Goal: Task Accomplishment & Management: Manage account settings

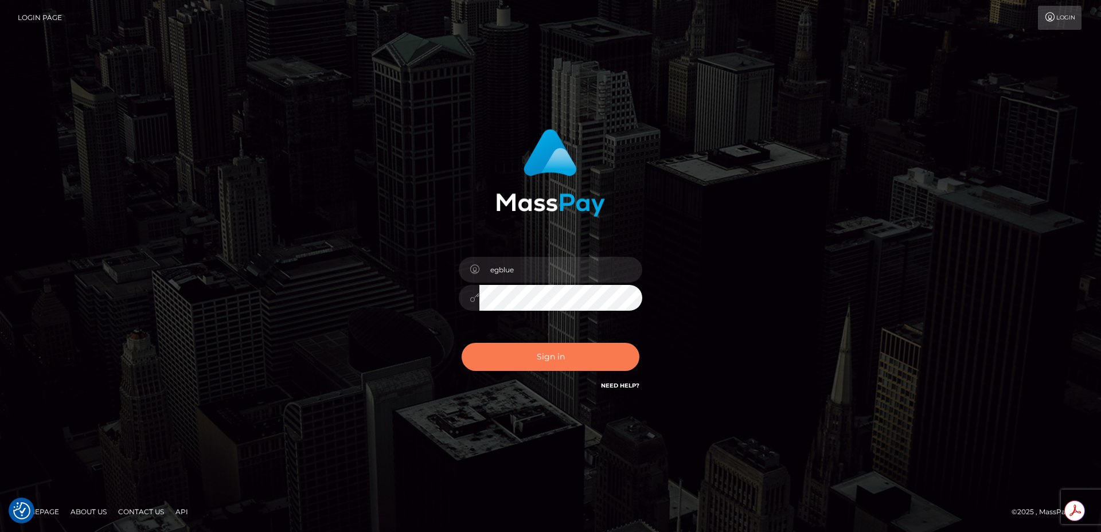
click at [556, 356] on button "Sign in" at bounding box center [551, 357] width 178 height 28
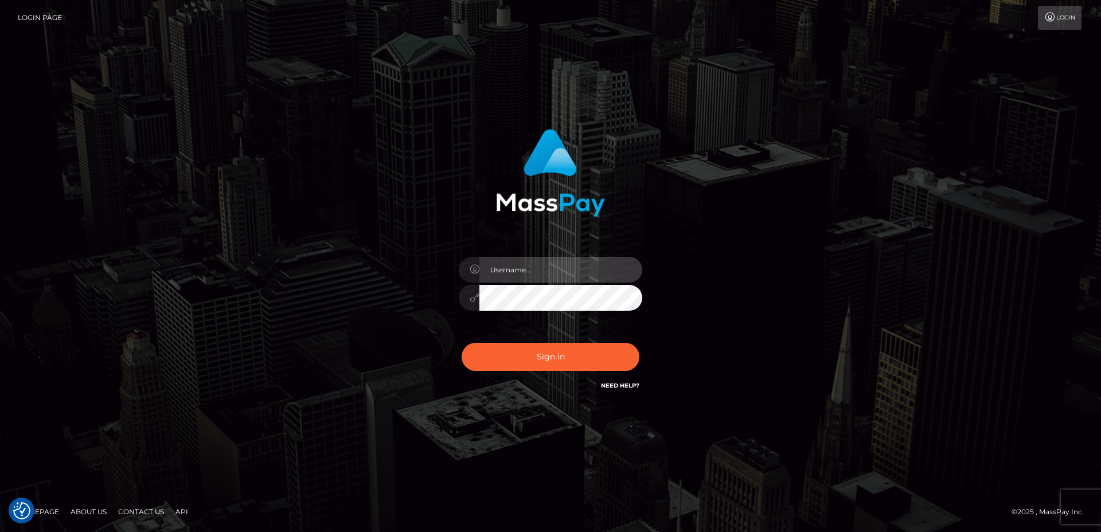
type input "egblue"
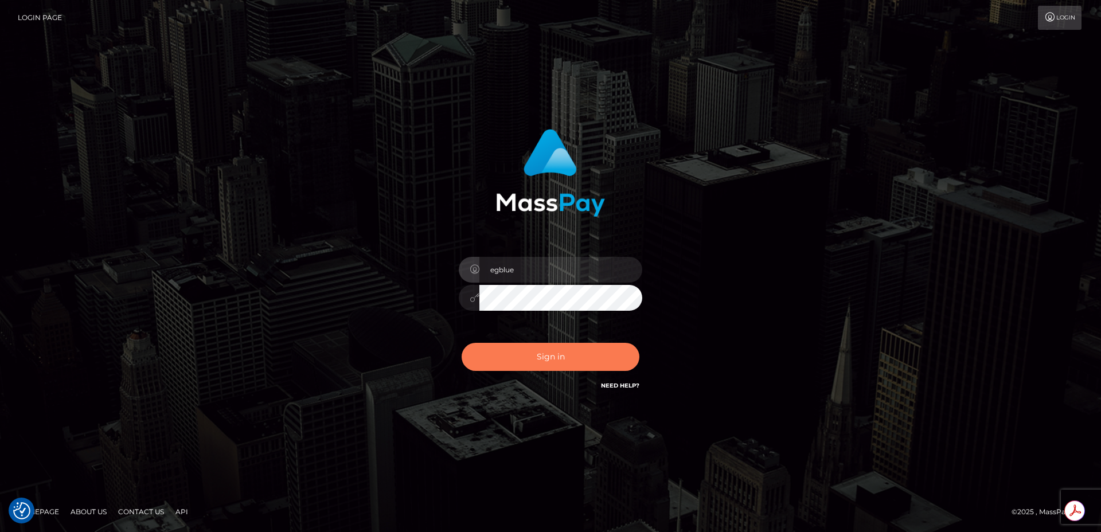
click at [532, 353] on button "Sign in" at bounding box center [551, 357] width 178 height 28
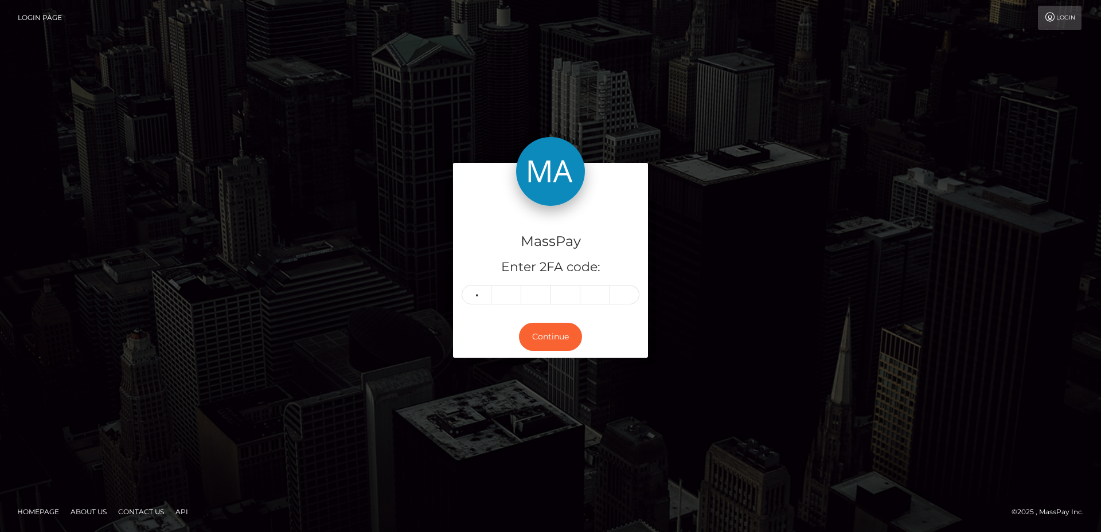
type input "0"
type input "7"
type input "9"
type input "2"
type input "9"
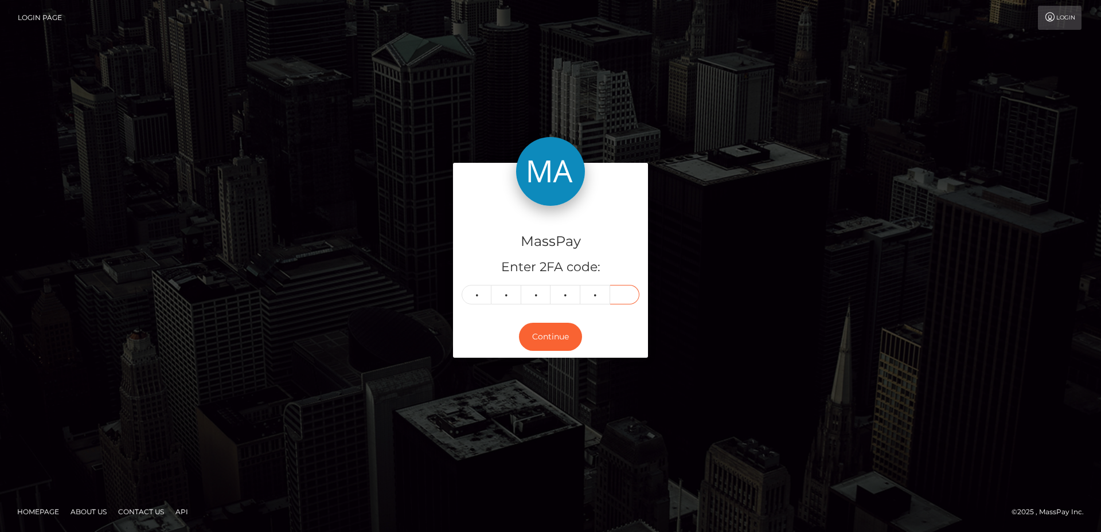
type input "4"
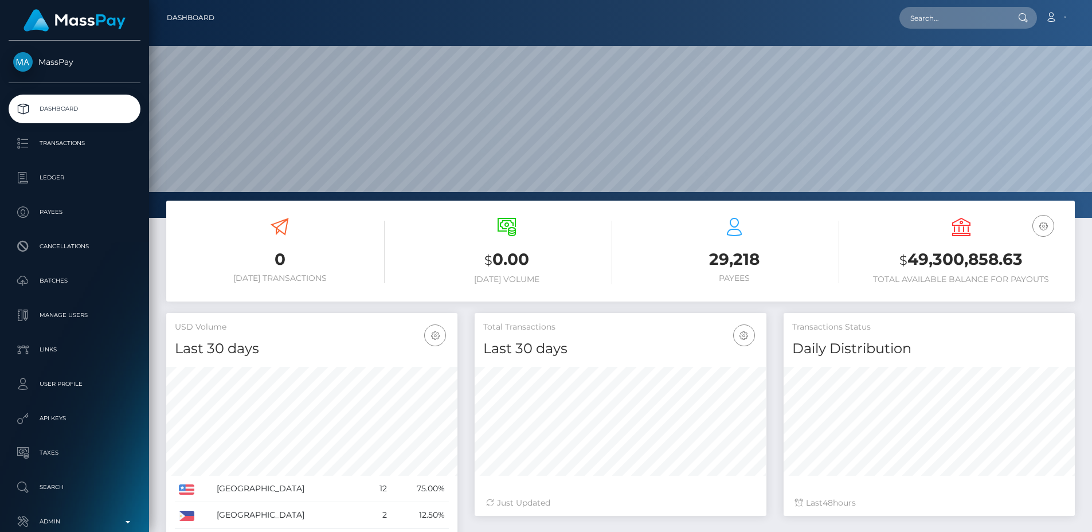
scroll to position [204, 292]
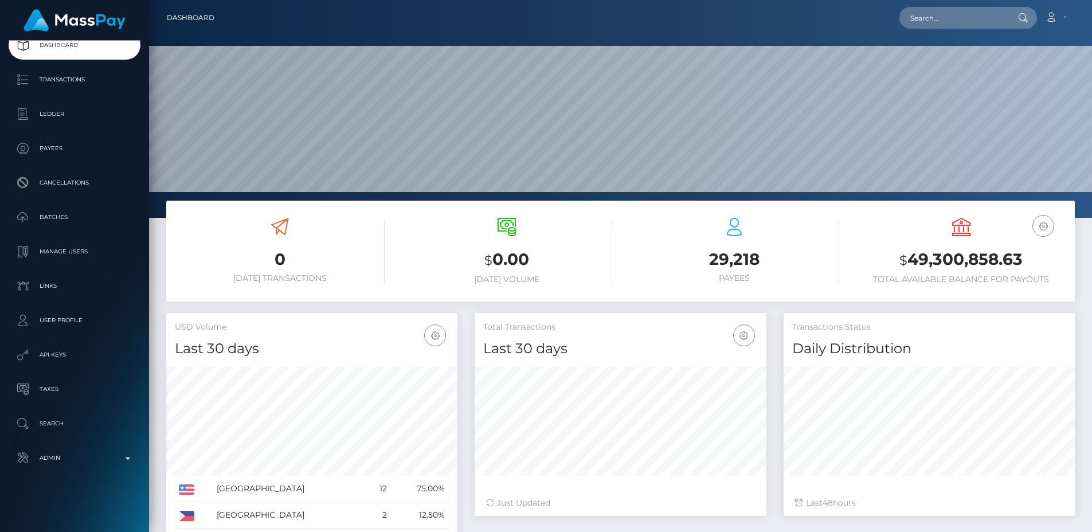
click at [110, 453] on p "Admin" at bounding box center [74, 458] width 123 height 17
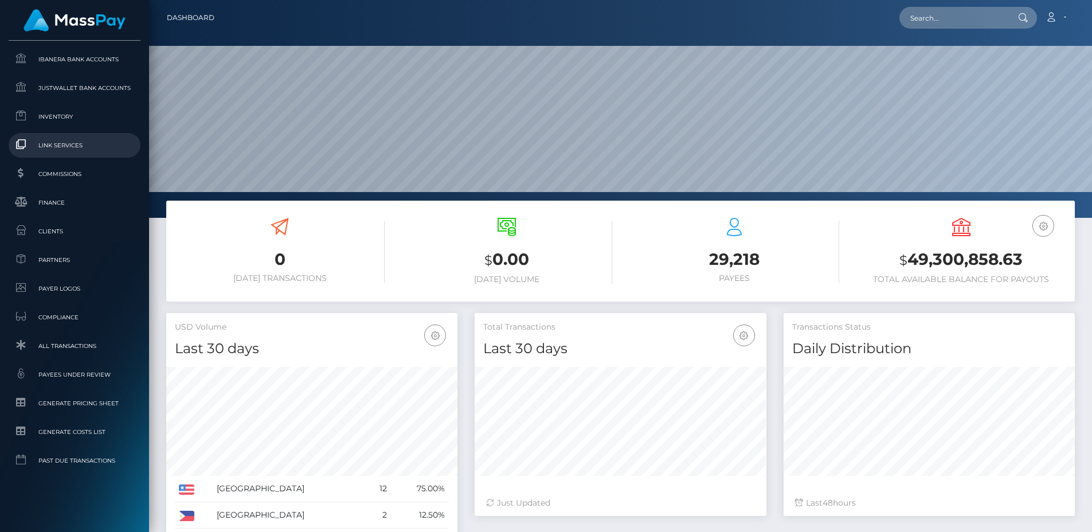
scroll to position [673, 0]
click at [79, 229] on span "Clients" at bounding box center [74, 230] width 123 height 13
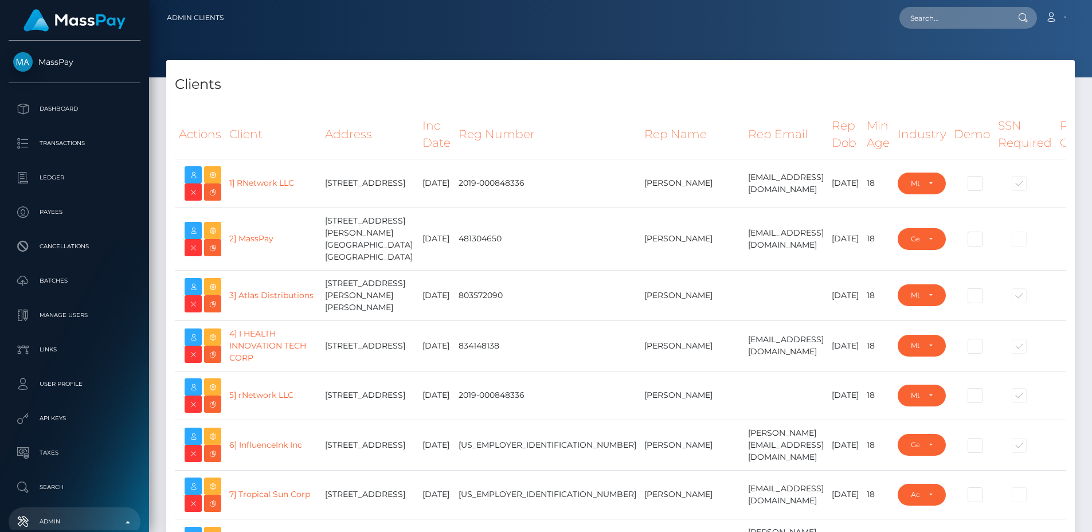
select select "223"
type input "egblue"
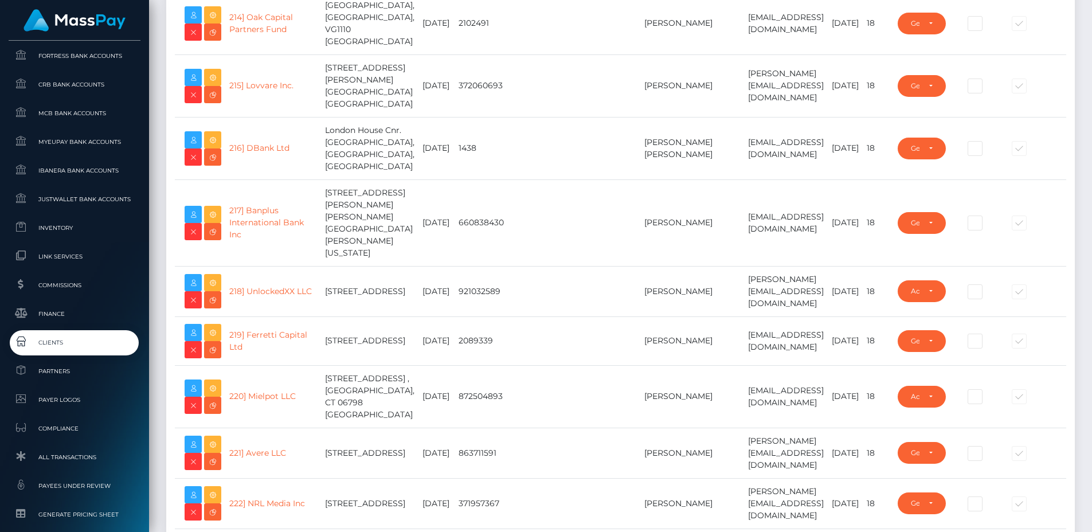
scroll to position [704, 0]
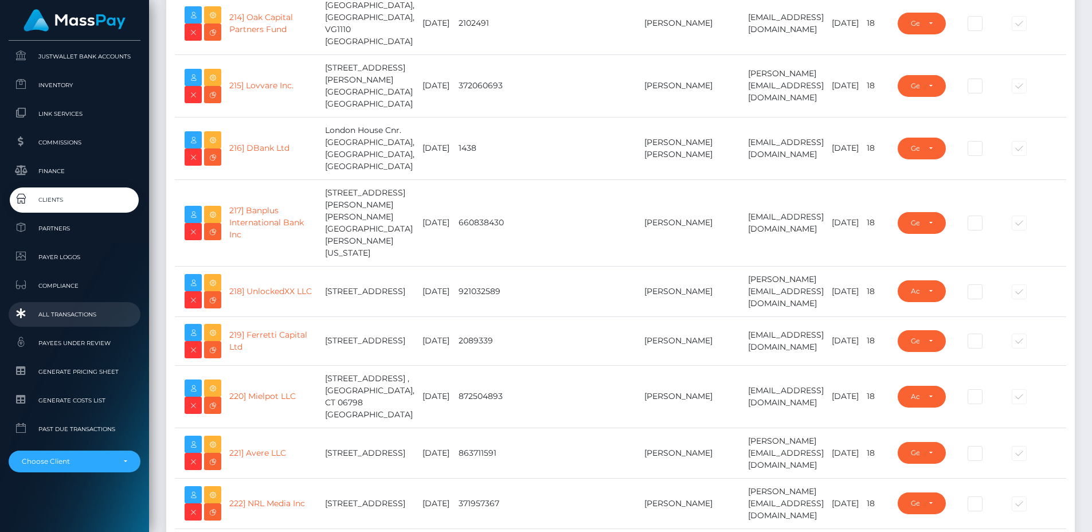
click at [86, 306] on link "All Transactions" at bounding box center [75, 314] width 132 height 25
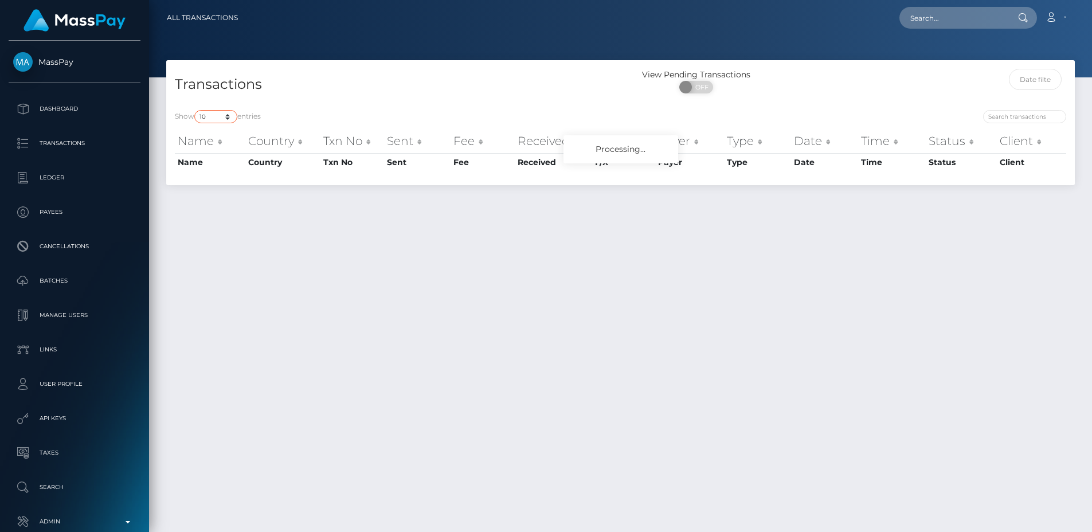
click at [223, 116] on select "10 25 50 100 250 500 1,000 3,500 All" at bounding box center [215, 116] width 43 height 13
select select "250"
click at [196, 110] on select "10 25 50 100 250 500 1,000 3,500 All" at bounding box center [215, 116] width 43 height 13
click at [291, 92] on h4 "Transactions" at bounding box center [394, 85] width 438 height 20
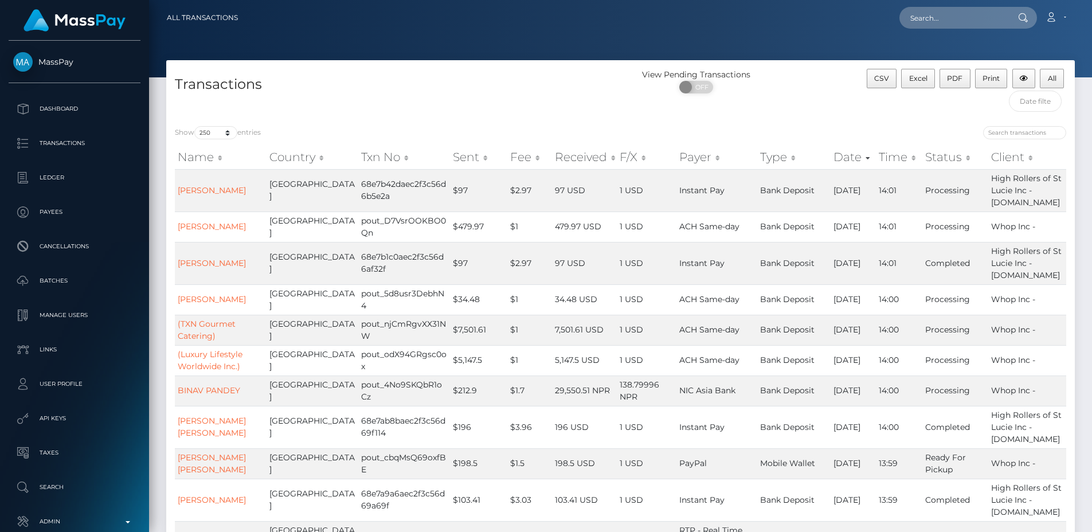
click at [495, 90] on h4 "Transactions" at bounding box center [394, 85] width 438 height 20
click at [424, 108] on div "Transactions" at bounding box center [393, 93] width 455 height 49
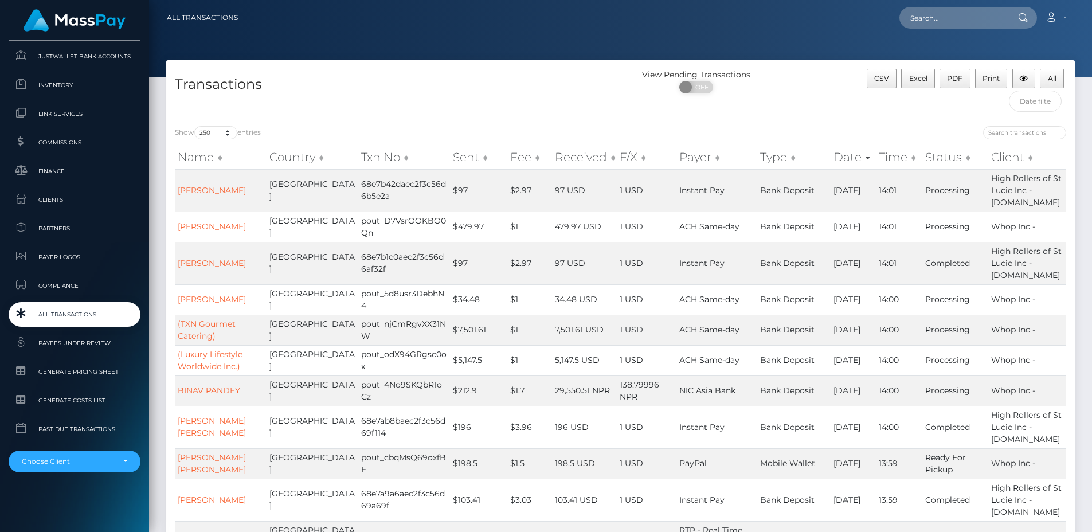
click at [84, 317] on span "All Transactions" at bounding box center [74, 314] width 123 height 13
click at [349, 112] on div "Transactions" at bounding box center [393, 93] width 455 height 49
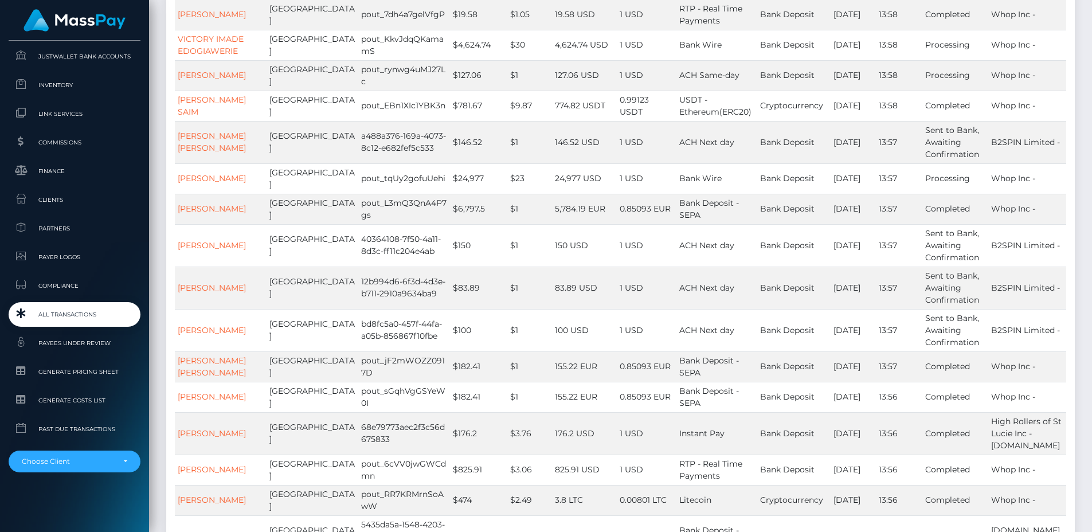
scroll to position [0, 0]
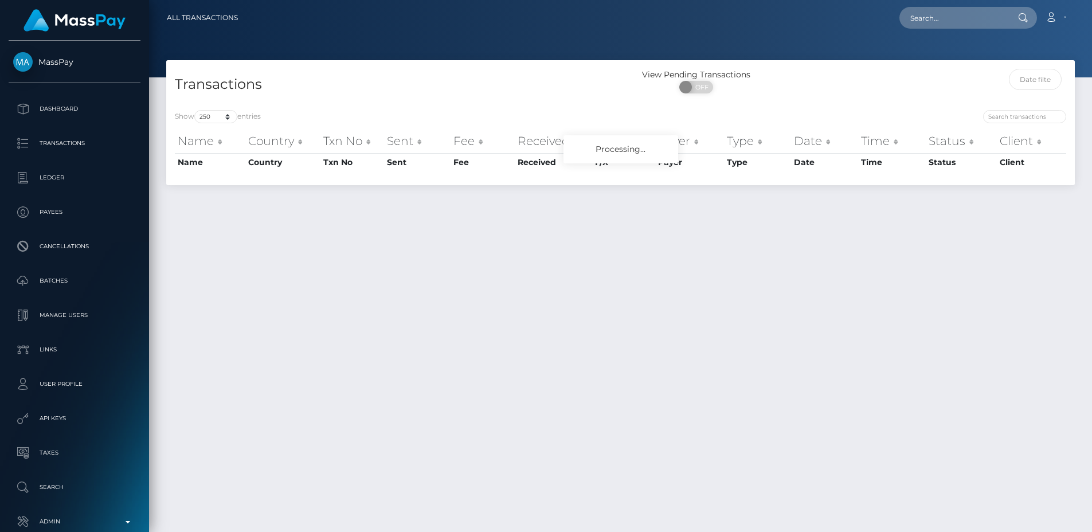
select select "250"
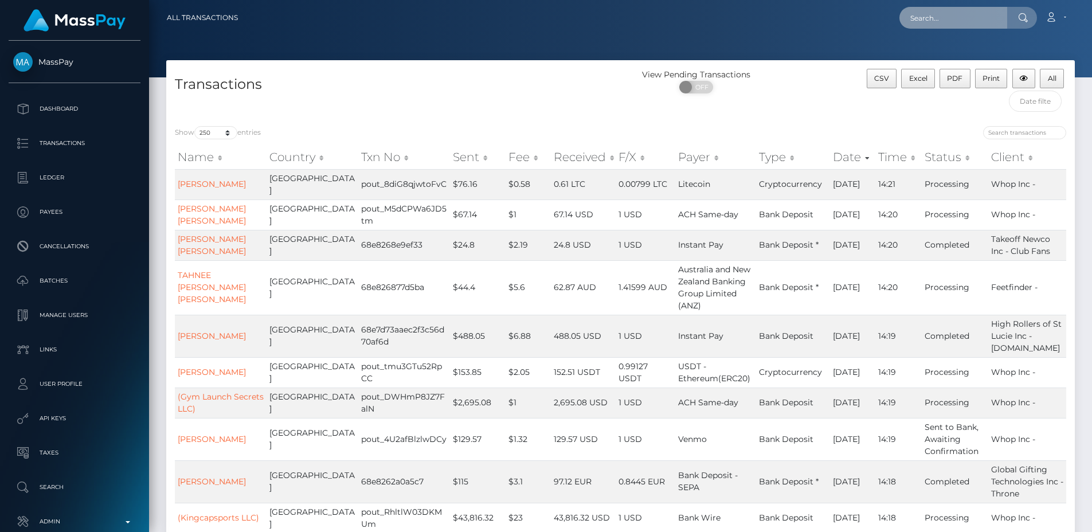
click at [926, 24] on input "text" at bounding box center [954, 18] width 108 height 22
paste input "pout_ckuOU3BKjuGGd"
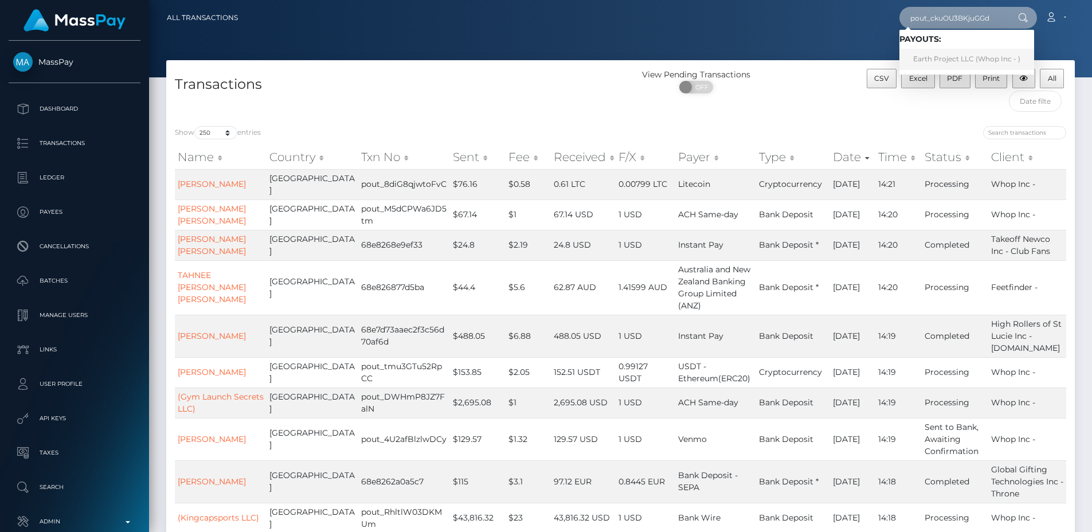
type input "pout_ckuOU3BKjuGGd"
click at [817, 56] on div at bounding box center [620, 38] width 943 height 77
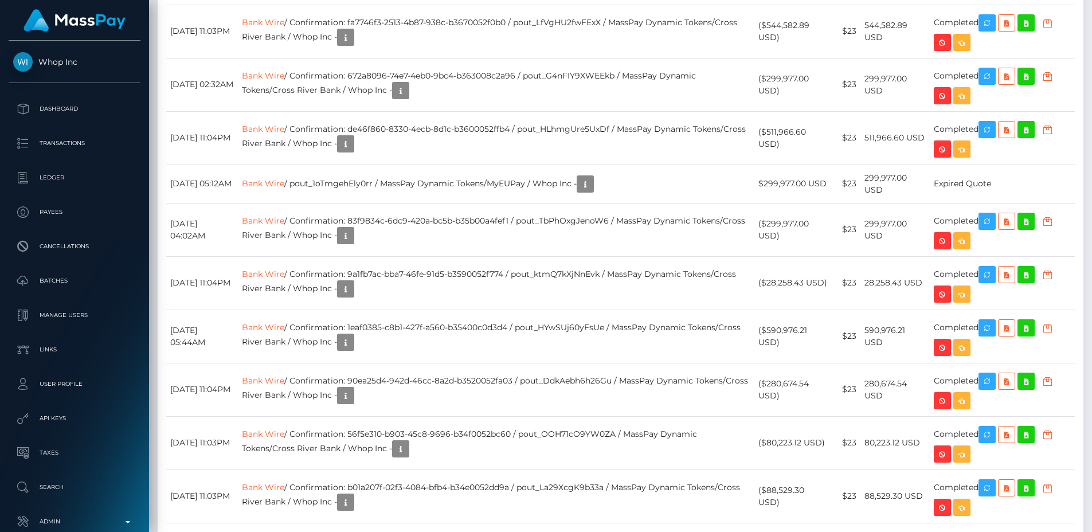
scroll to position [1801, 0]
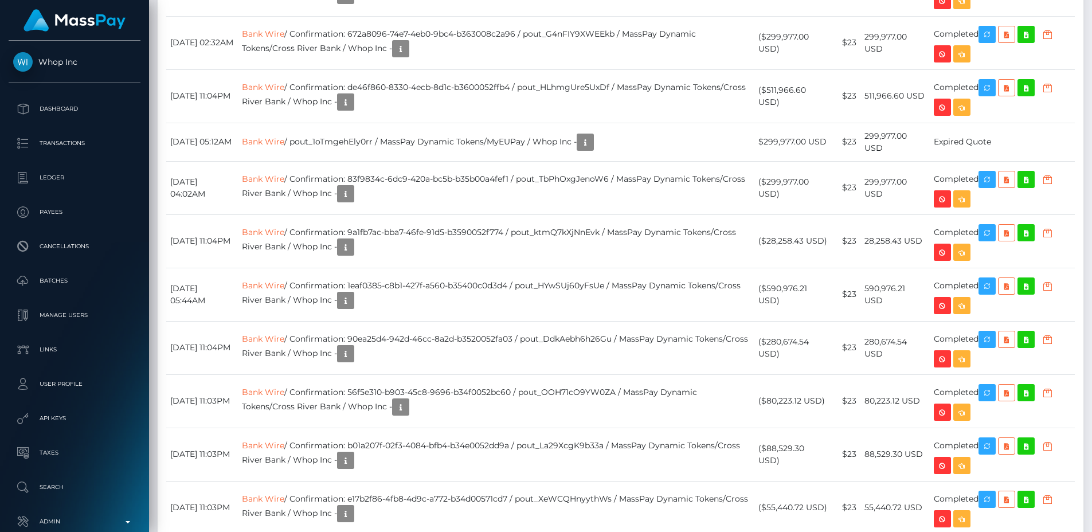
drag, startPoint x: 552, startPoint y: 238, endPoint x: 386, endPoint y: 244, distance: 165.3
copy td "6794f349-1614-4dbf-9684-b36e009980b0"
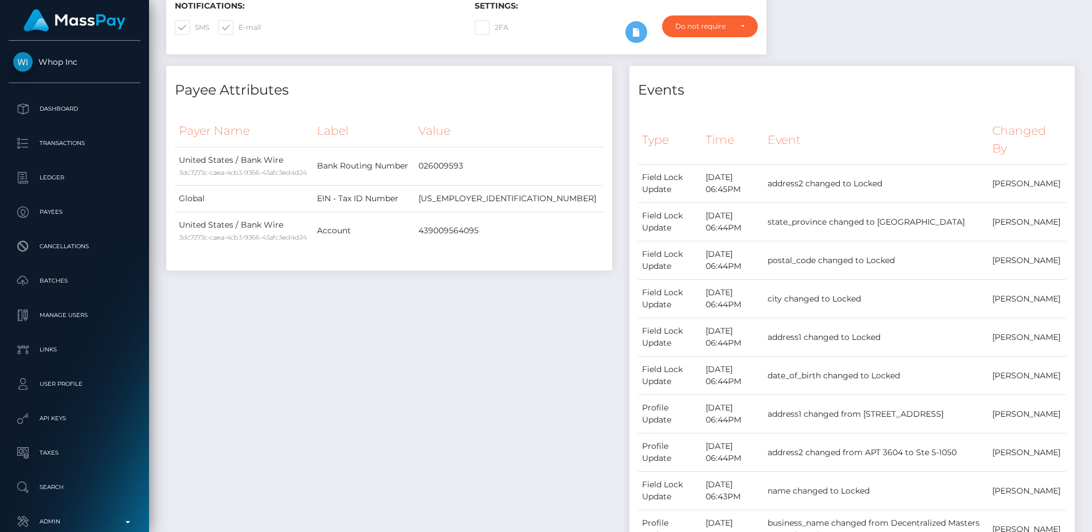
scroll to position [0, 0]
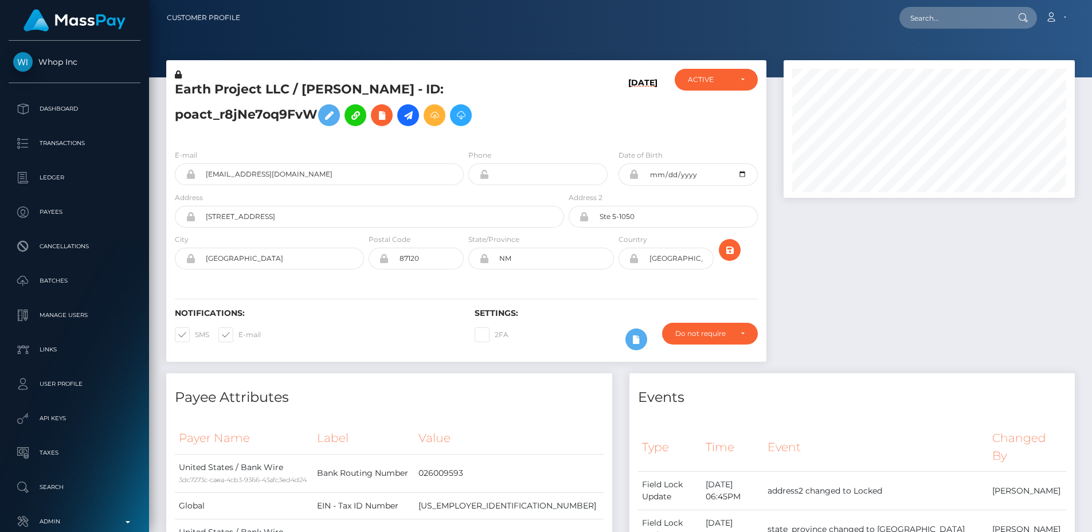
click at [319, 75] on div "Earth Project LLC / DZIUGAS BUTKUS - ID: poact_r8jNe7oq9FvW" at bounding box center [366, 105] width 400 height 72
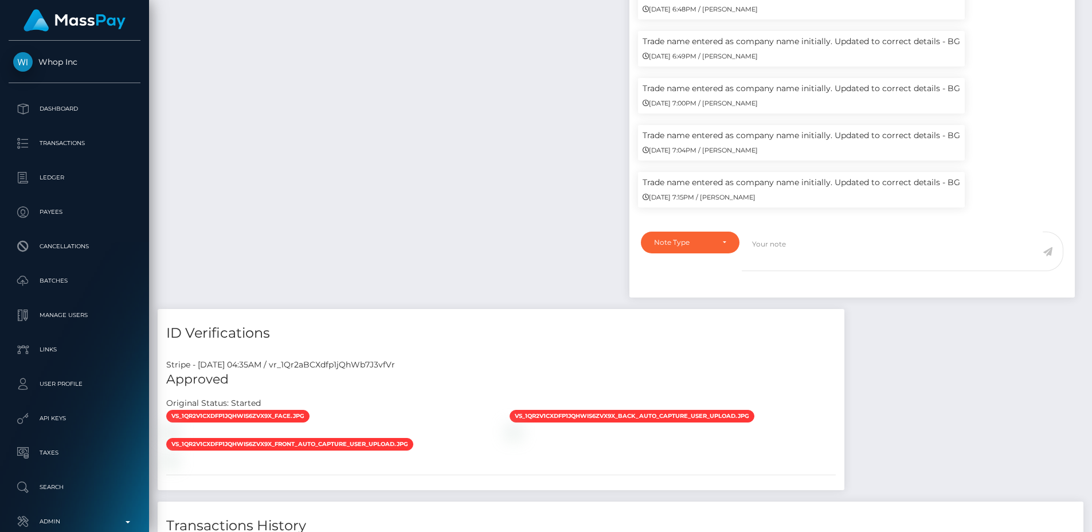
scroll to position [64, 0]
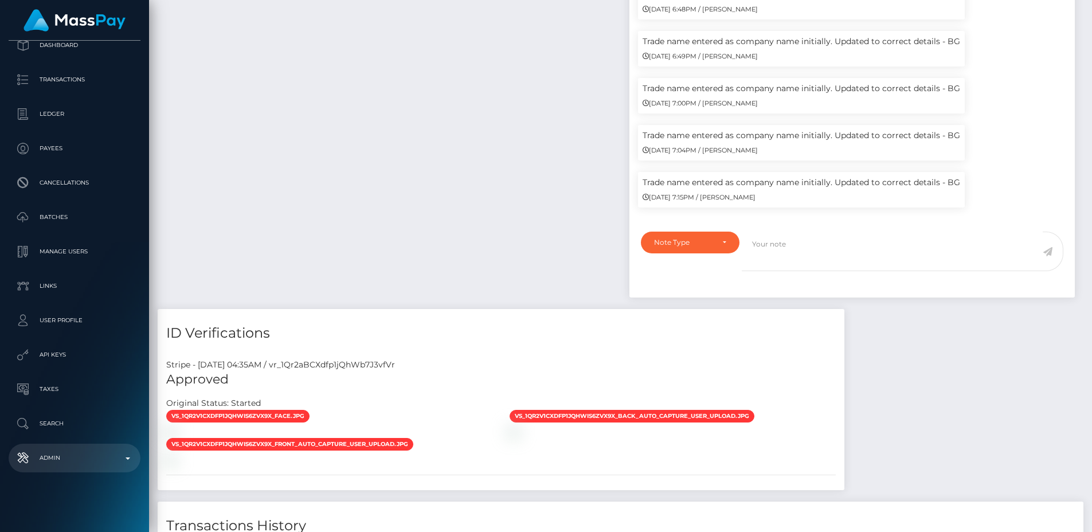
click at [85, 456] on p "Admin" at bounding box center [74, 458] width 123 height 17
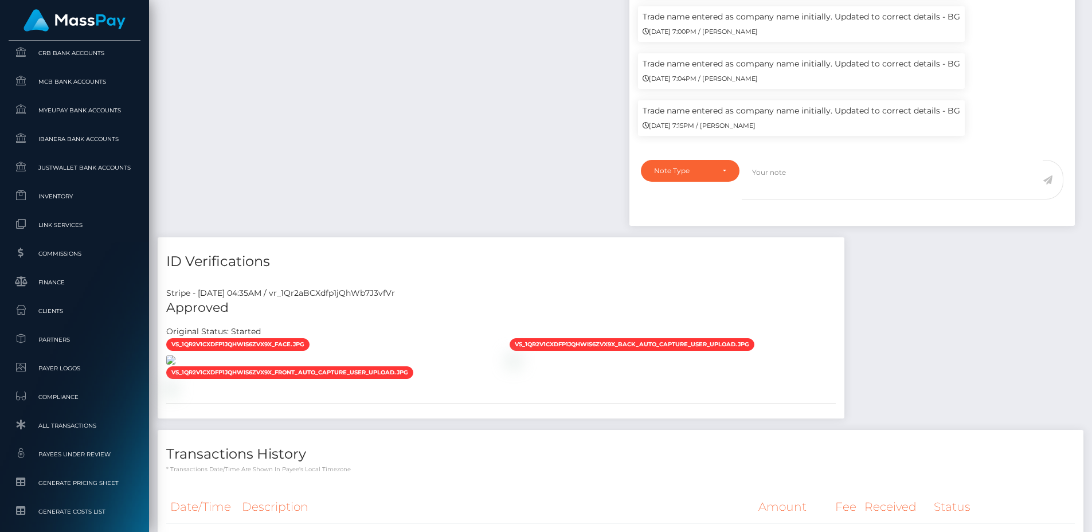
scroll to position [1309, 0]
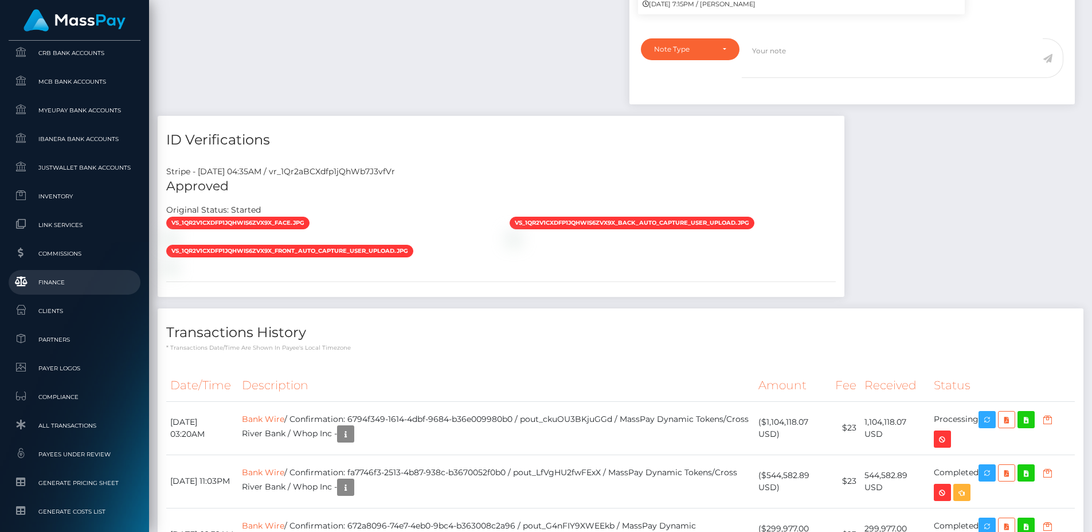
click at [67, 282] on span "Finance" at bounding box center [74, 282] width 123 height 13
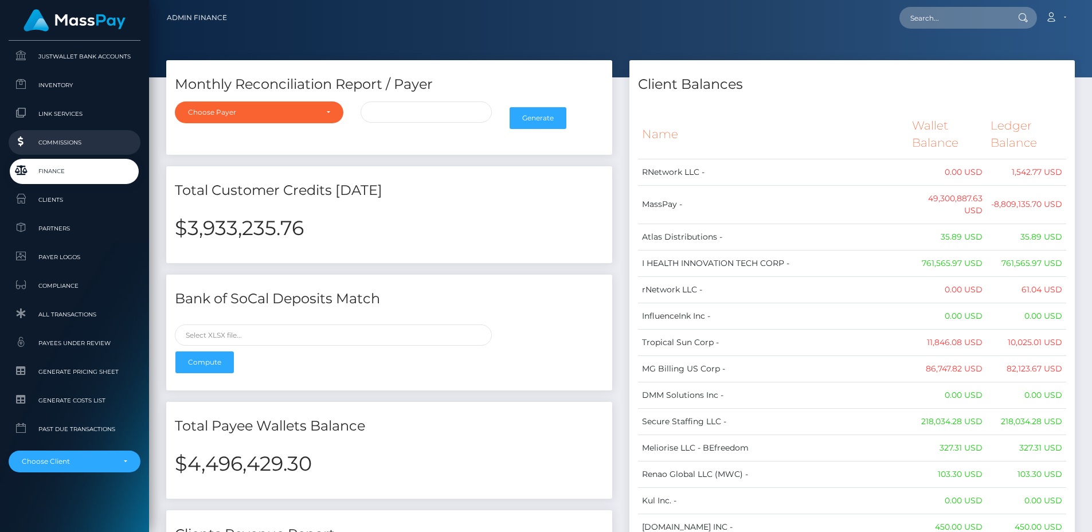
scroll to position [702, 0]
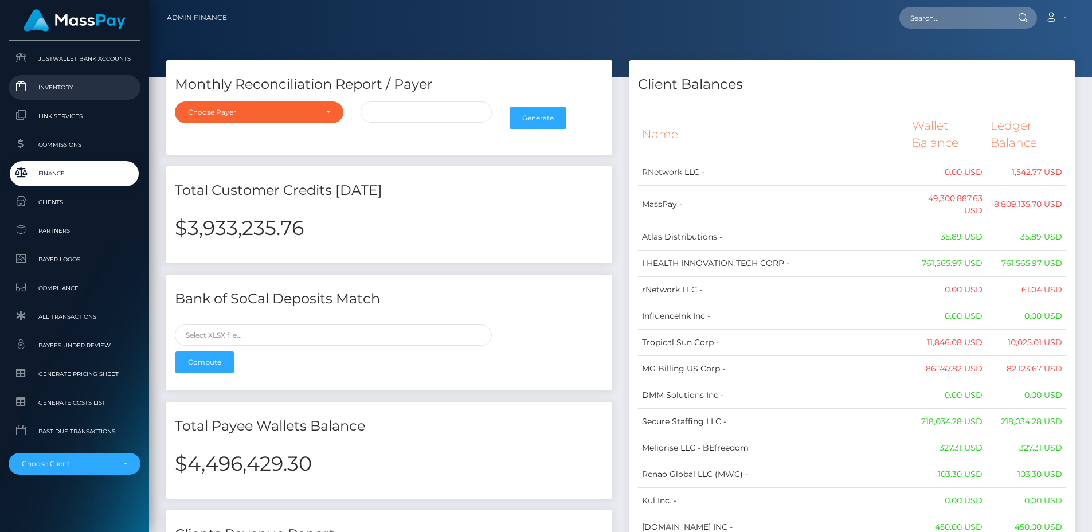
click at [61, 93] on span "Inventory" at bounding box center [74, 87] width 123 height 13
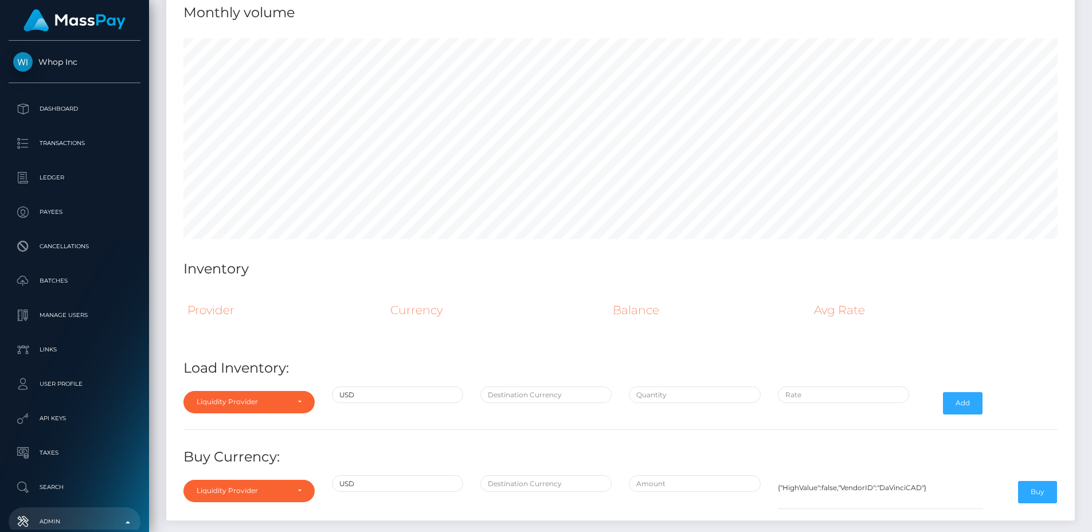
scroll to position [5103, 0]
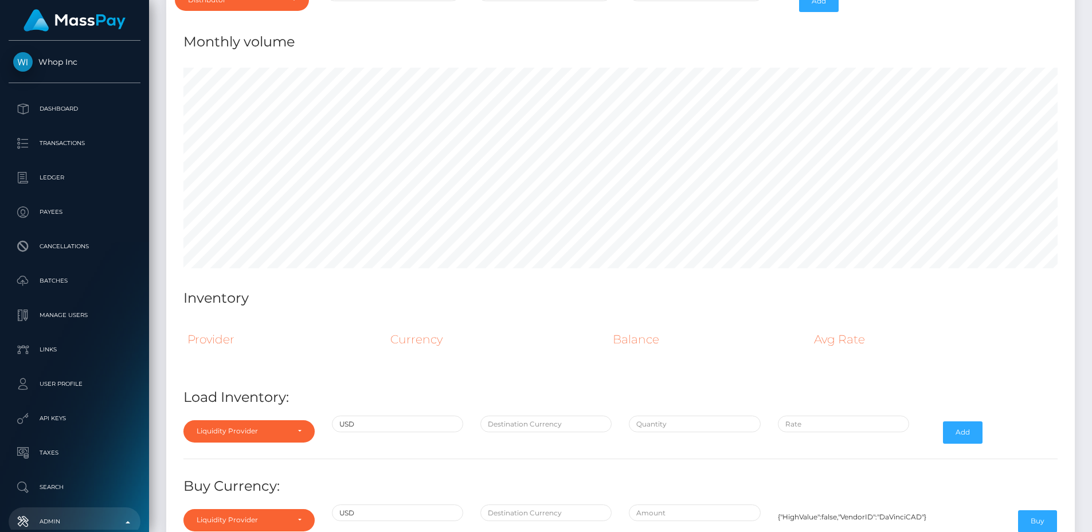
scroll to position [5190, 0]
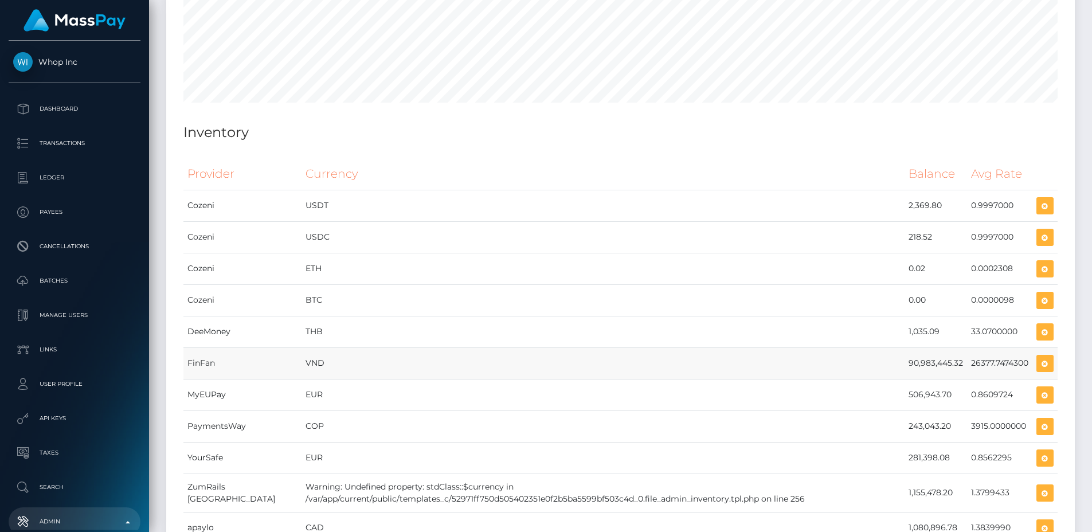
scroll to position [5571, 0]
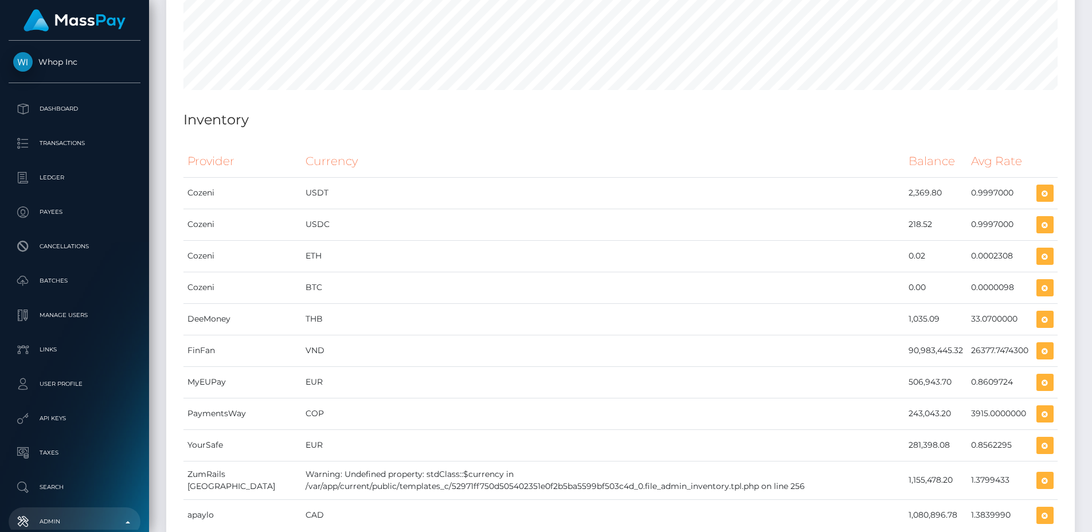
click at [595, 157] on th "Currency" at bounding box center [603, 162] width 603 height 32
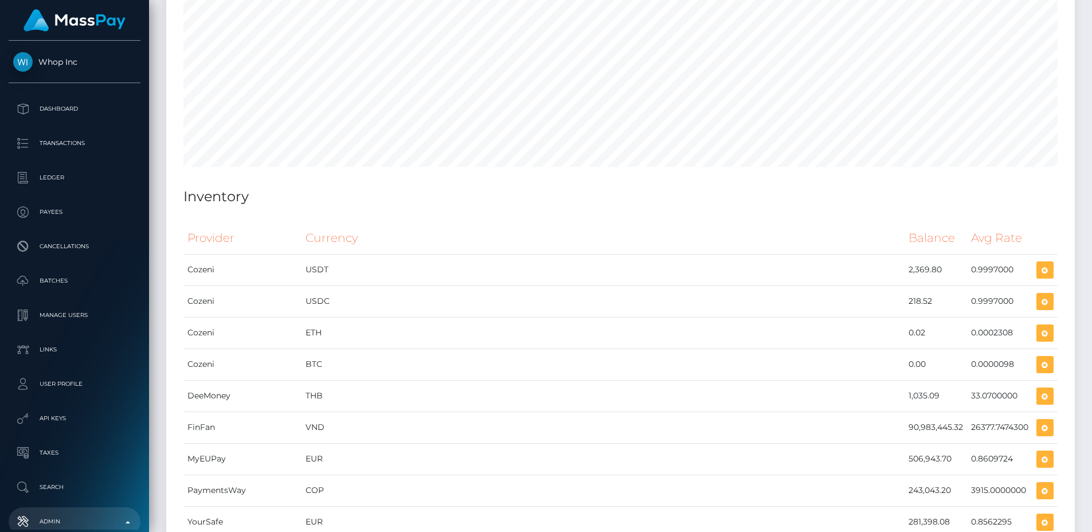
scroll to position [5247, 0]
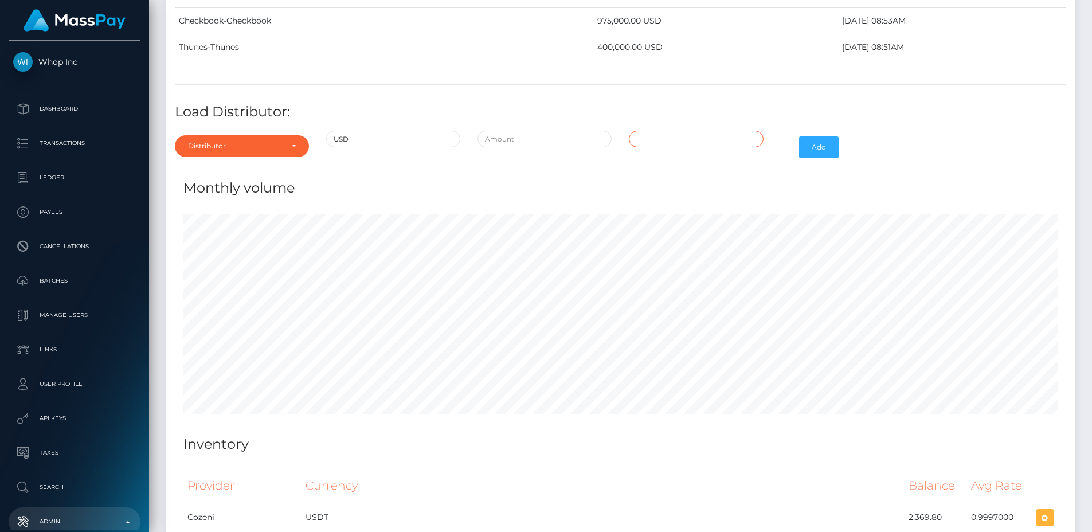
type input "10/09/2025 3:27 PM"
click at [666, 145] on input "10/09/2025 3:27 PM" at bounding box center [696, 139] width 134 height 17
click at [573, 139] on input "text" at bounding box center [545, 139] width 134 height 17
click at [412, 133] on input "USD" at bounding box center [393, 139] width 134 height 17
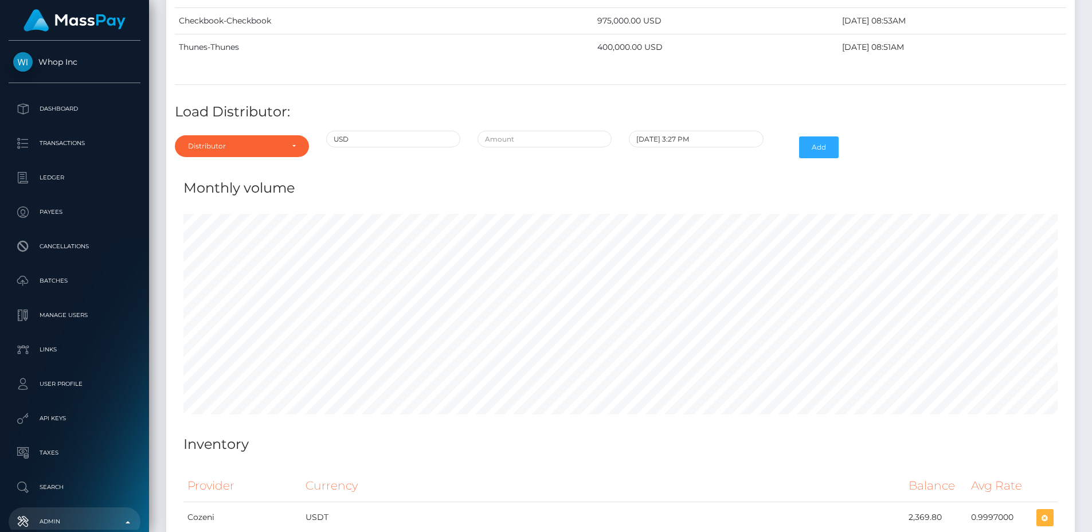
click at [412, 121] on h4 "Load Distributor:" at bounding box center [621, 112] width 892 height 20
click at [283, 149] on div "Distributor" at bounding box center [242, 146] width 108 height 9
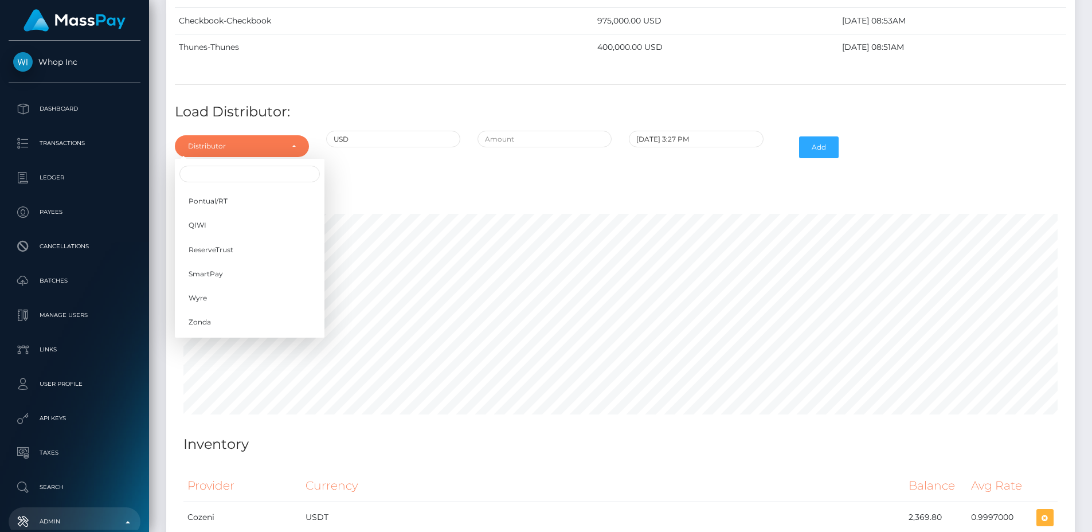
scroll to position [0, 0]
click at [315, 108] on h4 "Load Distributor:" at bounding box center [621, 112] width 892 height 20
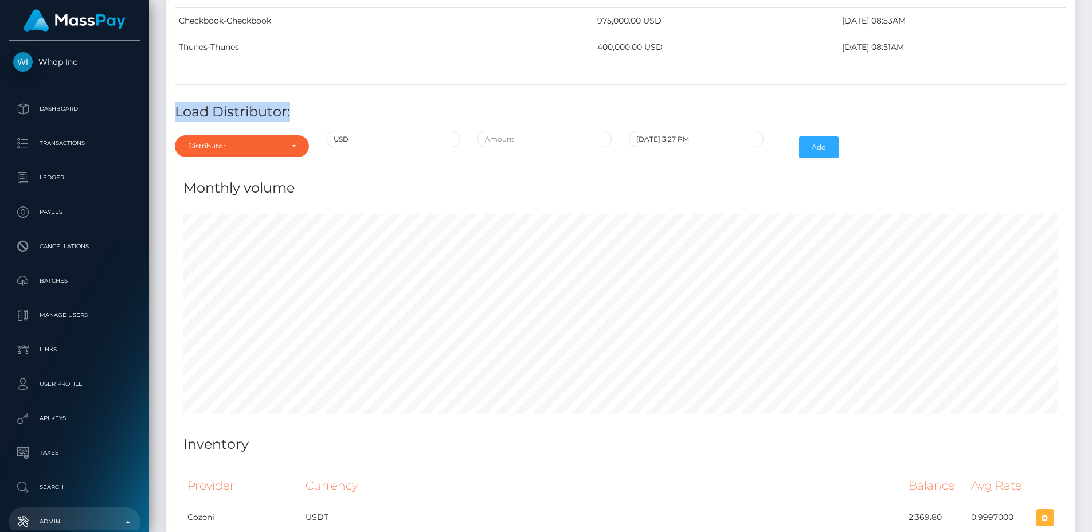
drag, startPoint x: 296, startPoint y: 110, endPoint x: 172, endPoint y: 104, distance: 124.6
click at [181, 109] on h4 "Load Distributor:" at bounding box center [621, 112] width 892 height 20
click at [177, 111] on h4 "Load Distributor:" at bounding box center [621, 112] width 892 height 20
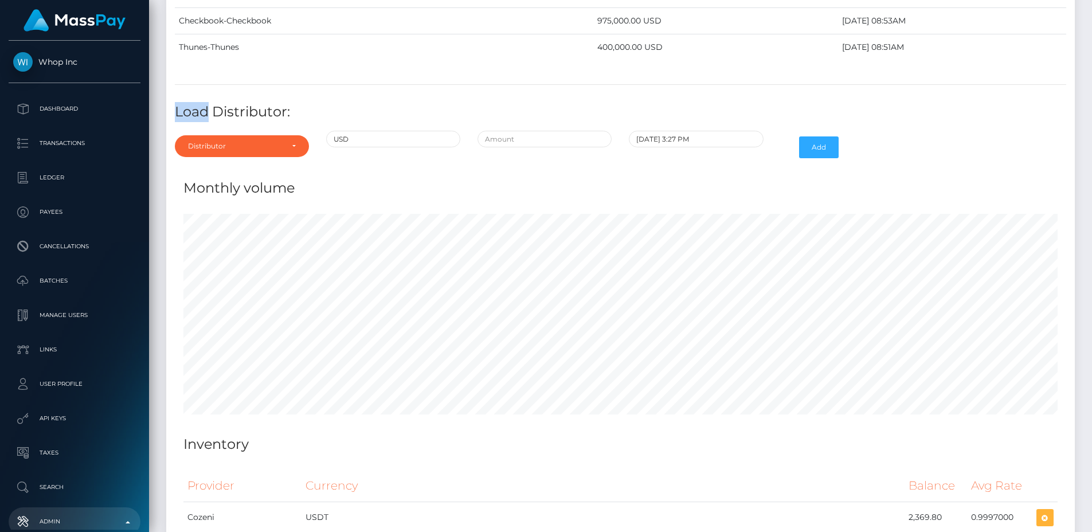
click at [177, 111] on h4 "Load Distributor:" at bounding box center [621, 112] width 892 height 20
click at [212, 114] on h4 "Load Distributor:" at bounding box center [621, 112] width 892 height 20
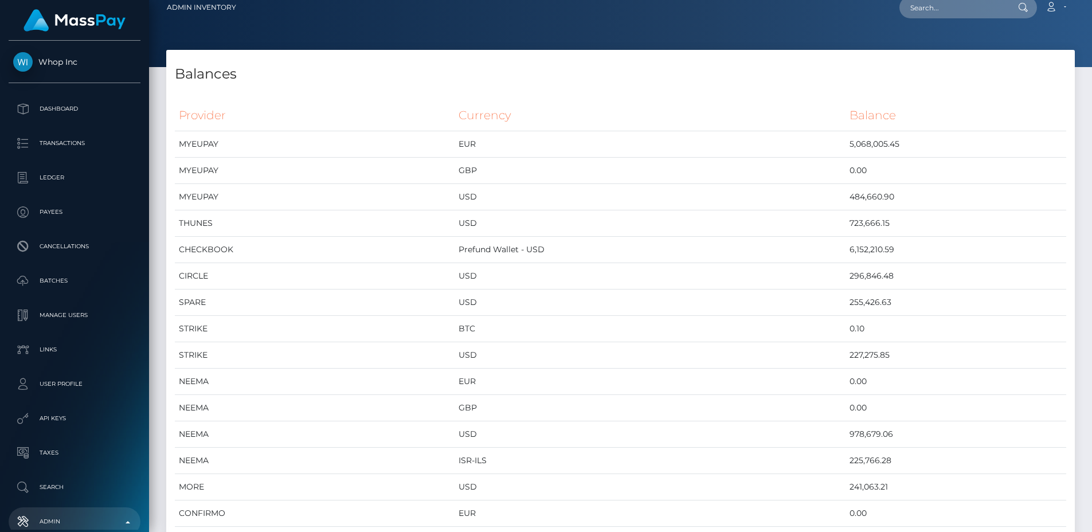
scroll to position [11, 0]
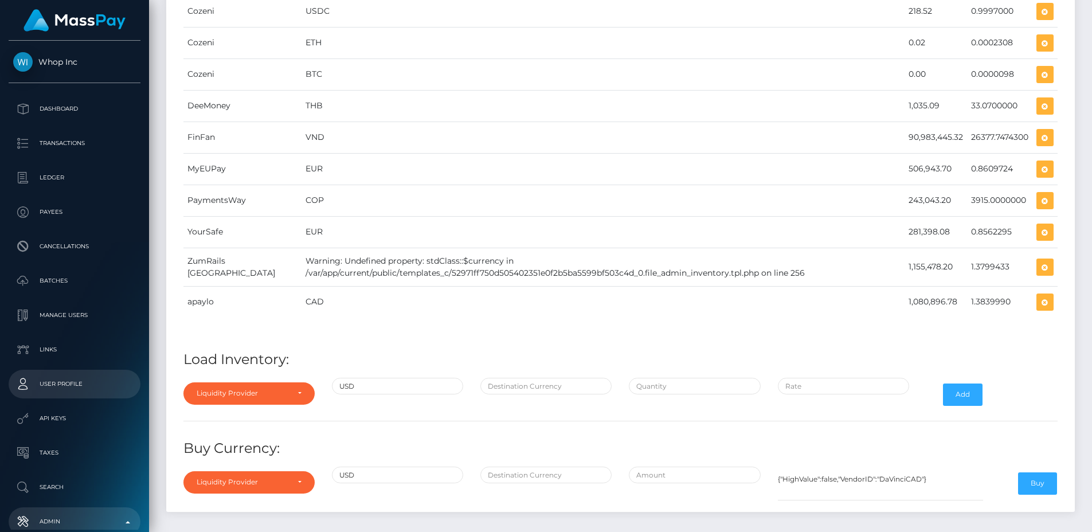
scroll to position [704, 0]
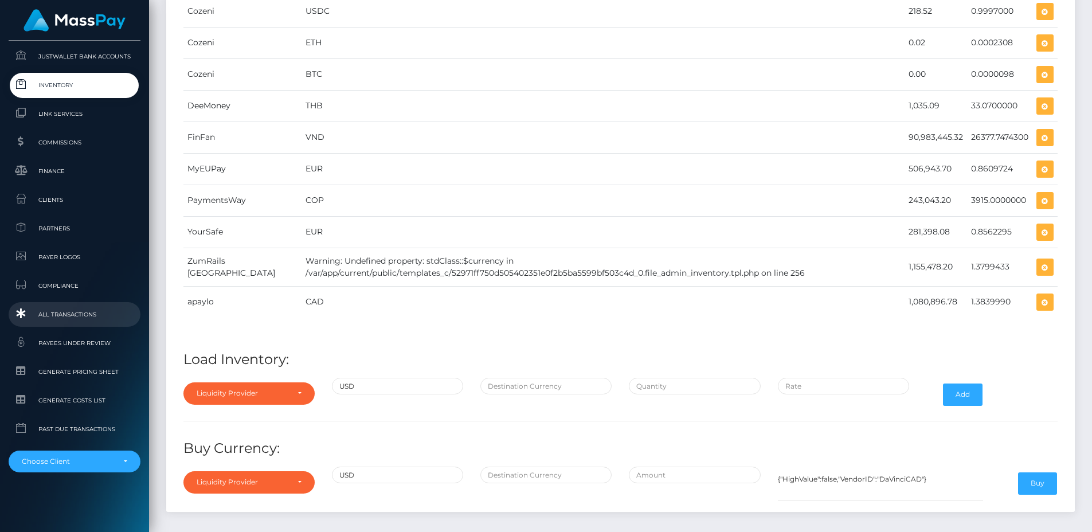
click at [66, 317] on span "All Transactions" at bounding box center [74, 314] width 123 height 13
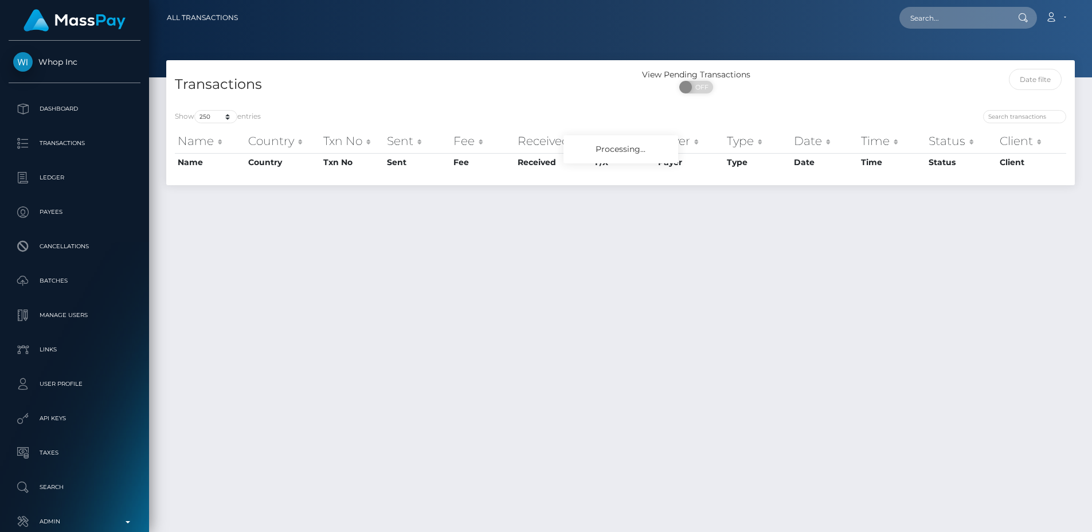
select select "250"
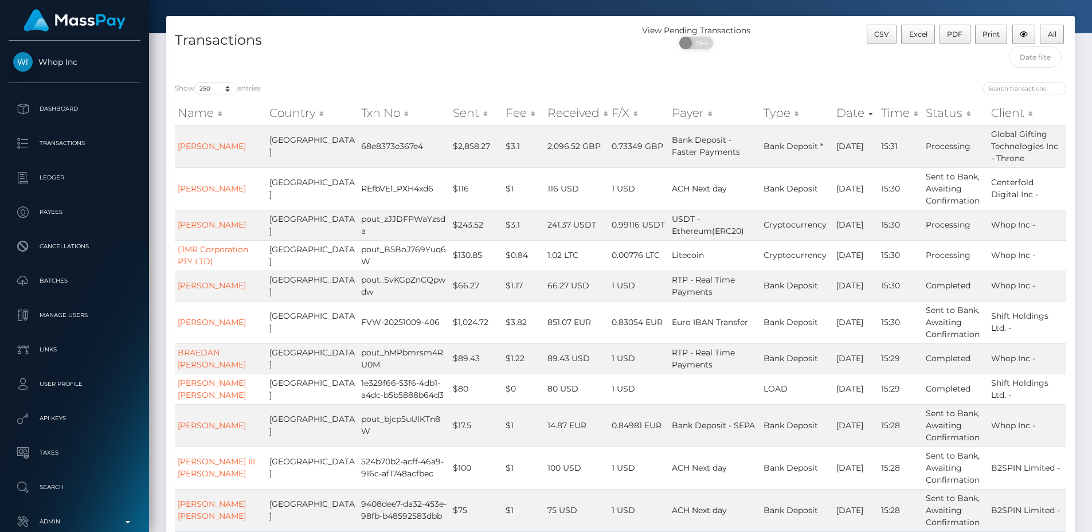
scroll to position [111, 0]
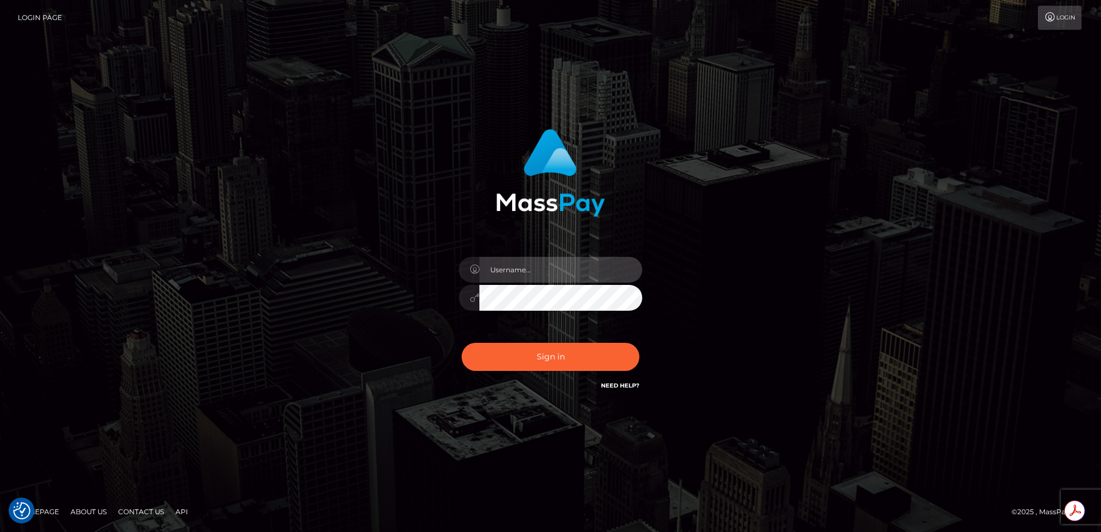
type input "egblue"
click at [363, 138] on div "egblue Sign in" at bounding box center [551, 266] width 654 height 292
type input "egblue"
